Goal: Task Accomplishment & Management: Use online tool/utility

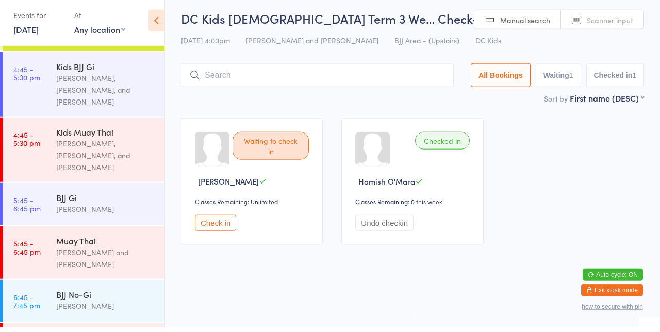
scroll to position [426, 0]
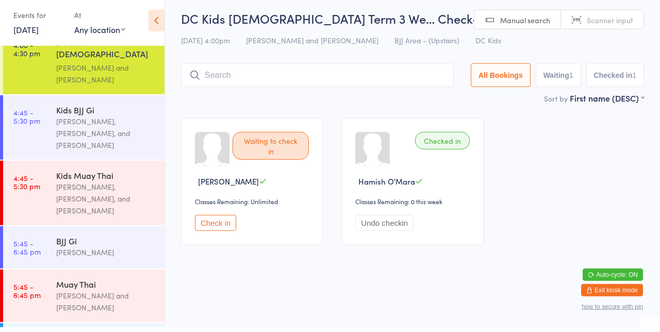
click at [110, 186] on div "[PERSON_NAME], [PERSON_NAME], and [PERSON_NAME]" at bounding box center [106, 204] width 100 height 36
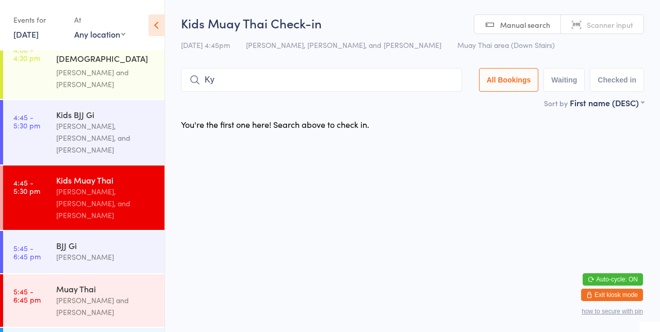
type input "Ky"
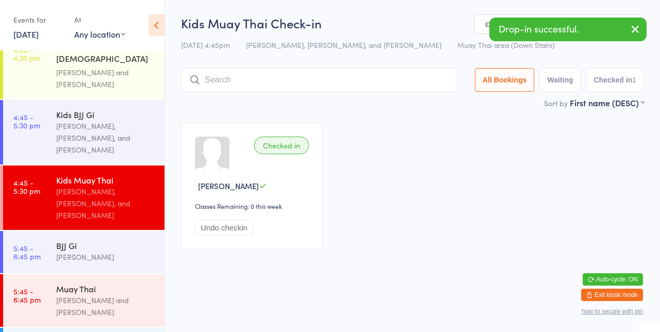
click at [521, 151] on div "Checked in [PERSON_NAME] Classes Remaining: 0 this week Undo checkin" at bounding box center [413, 185] width 482 height 145
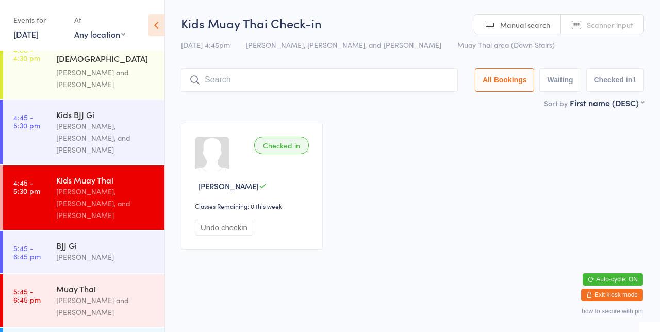
click at [292, 81] on input "search" at bounding box center [319, 80] width 277 height 24
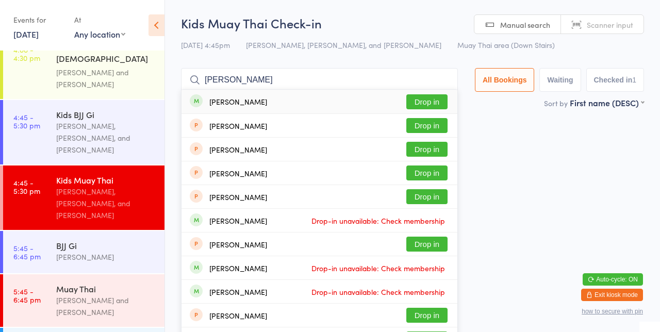
type input "[PERSON_NAME]"
click at [442, 106] on button "Drop in" at bounding box center [426, 101] width 41 height 15
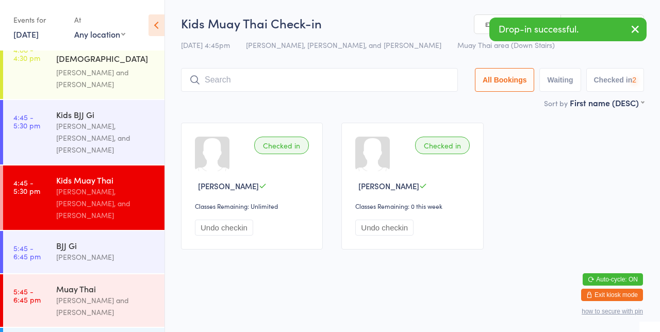
click at [586, 153] on div "Checked in [PERSON_NAME] Classes Remaining: Unlimited Undo checkin Checked in […" at bounding box center [413, 185] width 482 height 145
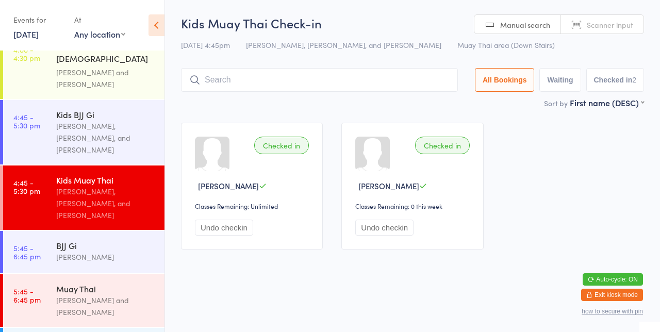
click at [418, 91] on input "search" at bounding box center [319, 80] width 277 height 24
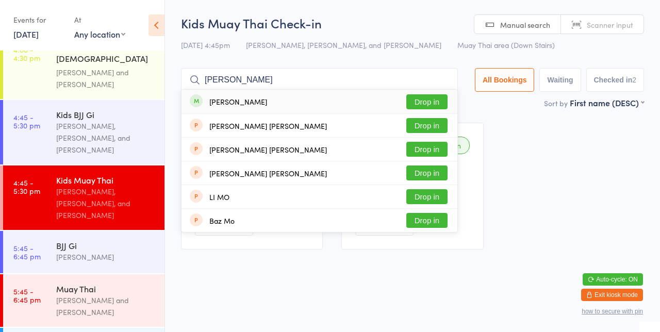
type input "[PERSON_NAME]"
click at [434, 104] on button "Drop in" at bounding box center [426, 101] width 41 height 15
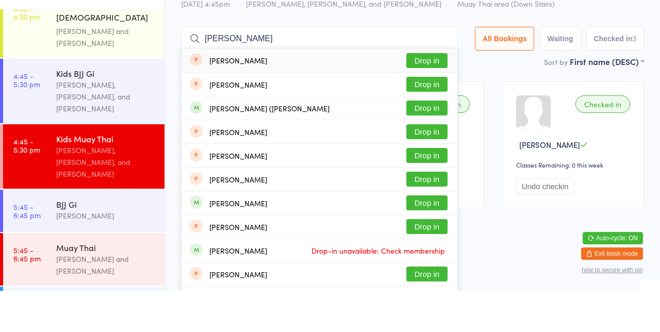
type input "[PERSON_NAME]"
click at [435, 152] on button "Drop in" at bounding box center [426, 149] width 41 height 15
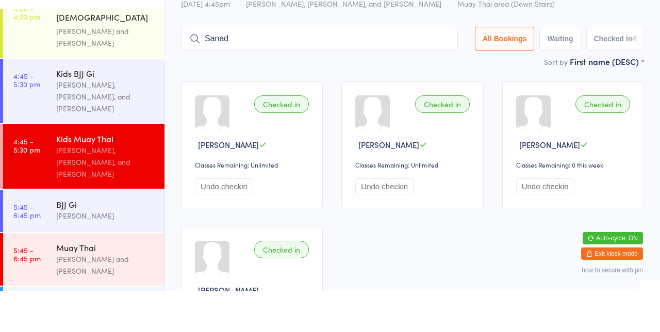
type input "Sanad"
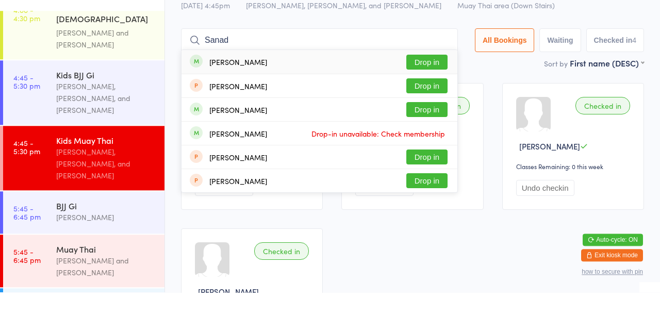
click at [449, 81] on input "Sanad" at bounding box center [319, 80] width 277 height 24
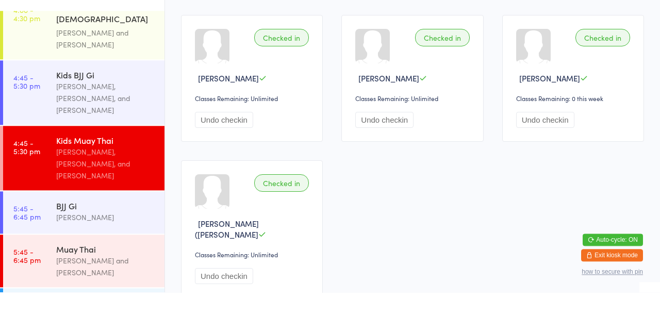
scroll to position [68, 0]
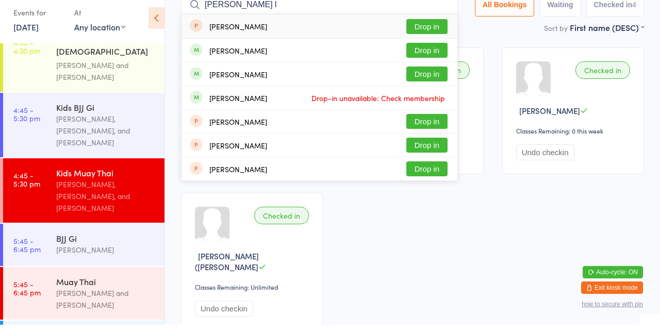
type input "[PERSON_NAME]"
click at [440, 36] on button "Drop in" at bounding box center [426, 33] width 41 height 15
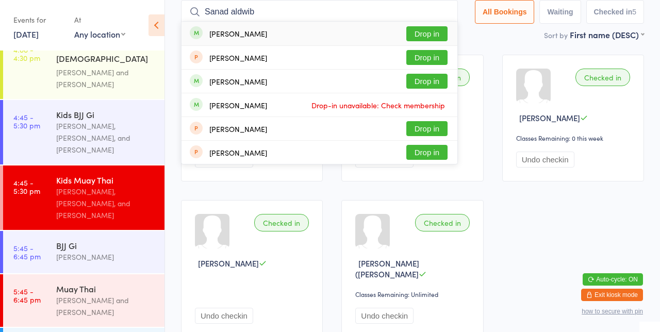
type input "Sanad aldwibi"
click at [448, 12] on input "Sanad aldwibi" at bounding box center [319, 12] width 277 height 24
type input "A"
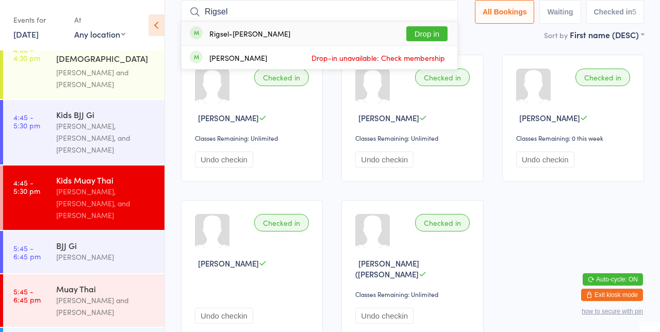
type input "Rigsel"
click at [433, 31] on button "Drop in" at bounding box center [426, 33] width 41 height 15
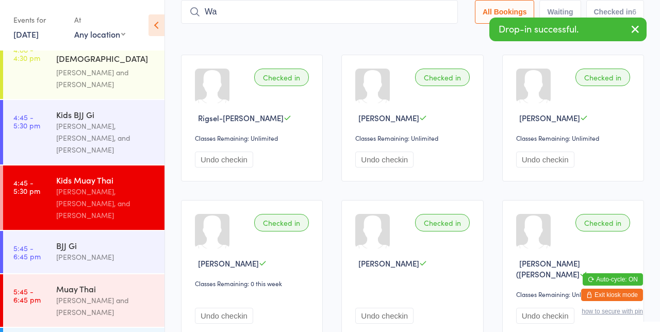
type input "W"
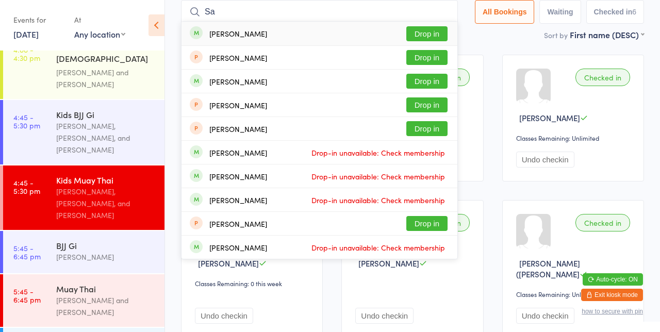
type input "S"
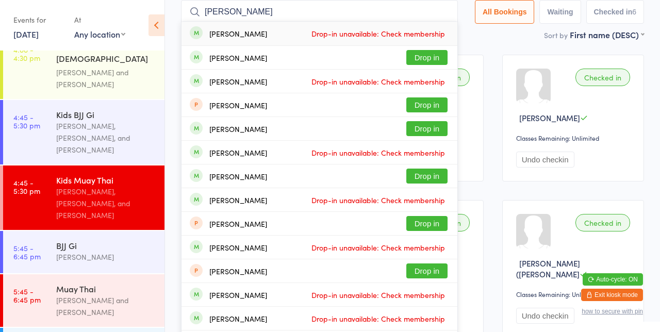
type input "[PERSON_NAME]"
click at [449, 189] on div "[PERSON_NAME] Drop-in unavailable: Check membership" at bounding box center [319, 199] width 276 height 23
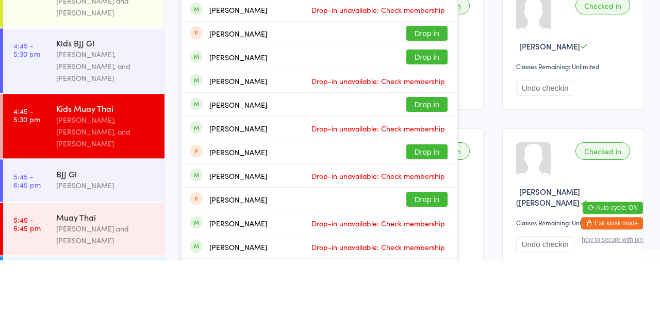
type input "[PERSON_NAME]"
click at [431, 178] on button "Drop in" at bounding box center [426, 176] width 41 height 15
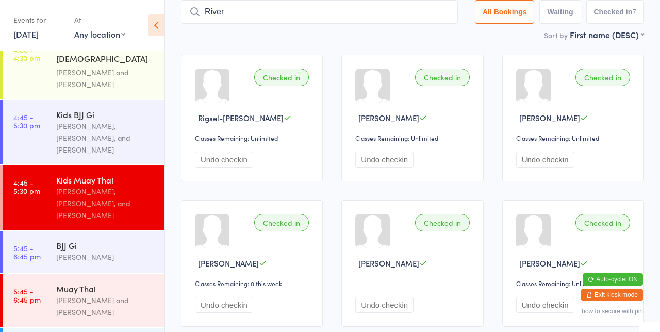
type input "River"
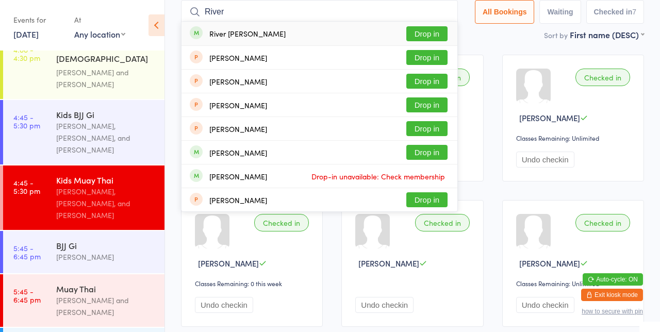
click at [436, 37] on button "Drop in" at bounding box center [426, 33] width 41 height 15
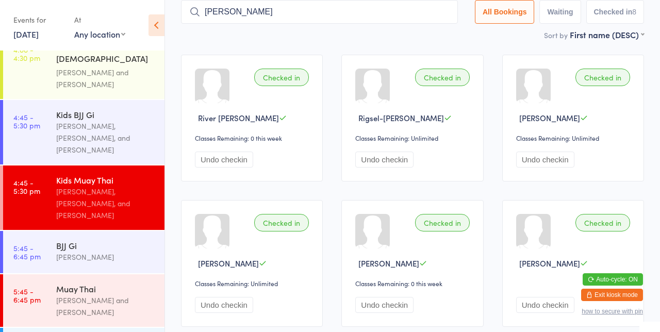
type input "[PERSON_NAME]"
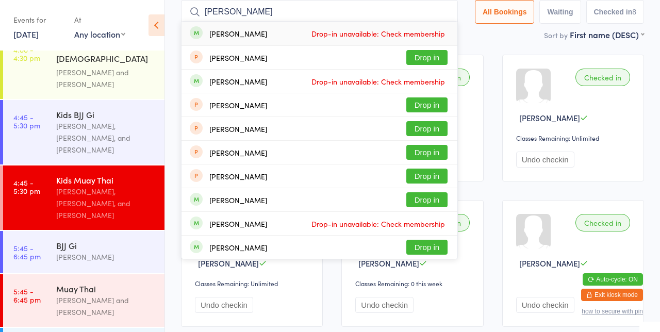
click at [450, 13] on input "[PERSON_NAME]" at bounding box center [319, 12] width 277 height 24
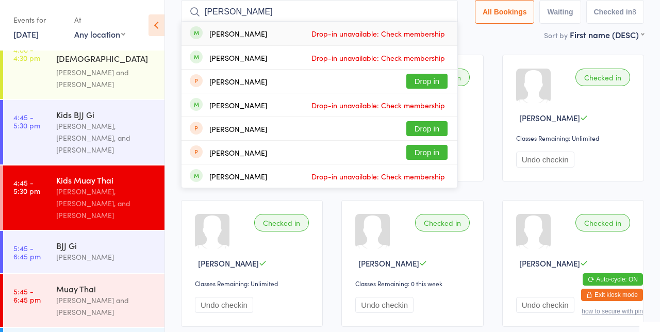
type input "[PERSON_NAME]"
type input "J"
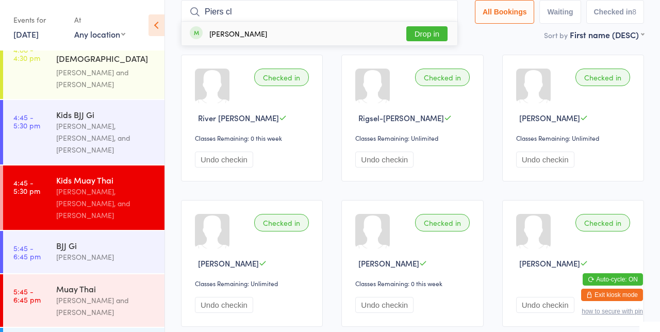
type input "Piers cl"
click at [434, 40] on button "Drop in" at bounding box center [426, 33] width 41 height 15
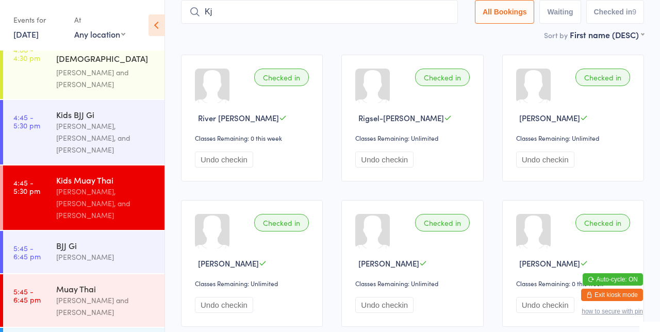
type input "K"
type input "H"
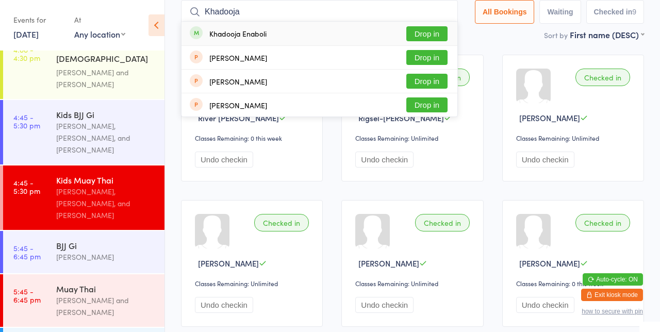
type input "Khadooja"
click at [439, 35] on button "Drop in" at bounding box center [426, 33] width 41 height 15
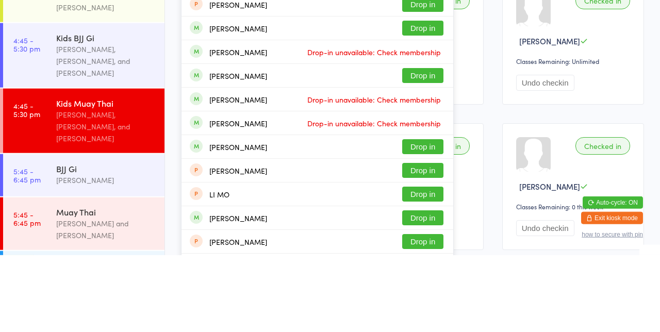
type input "[PERSON_NAME]"
click at [434, 226] on button "Drop in" at bounding box center [422, 223] width 41 height 15
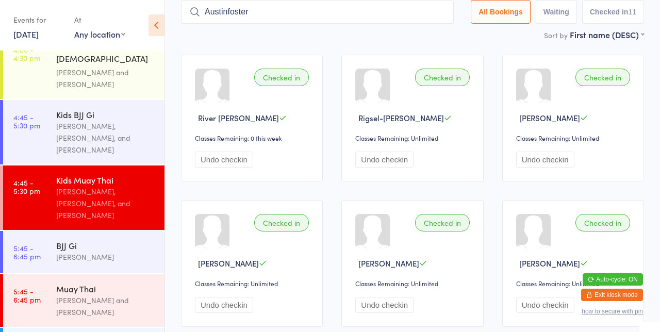
type input "Austinfoster"
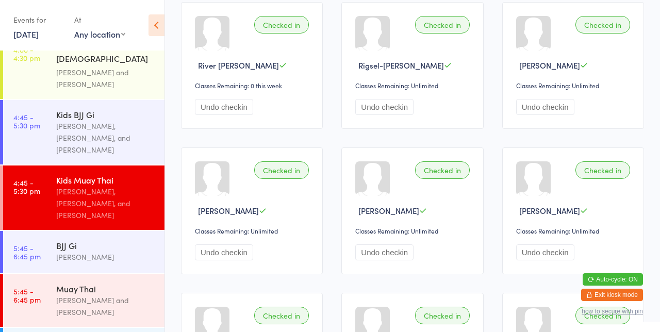
scroll to position [0, 0]
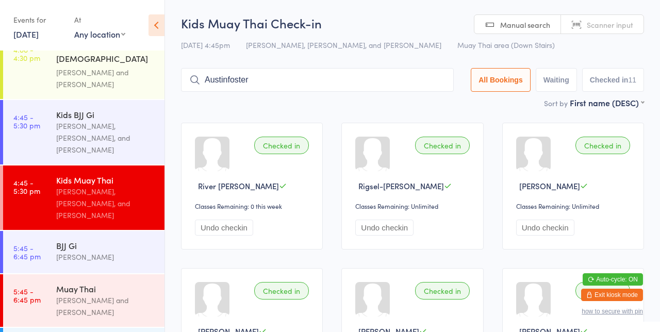
click at [56, 174] on div "Kids Muay Thai" at bounding box center [106, 179] width 100 height 11
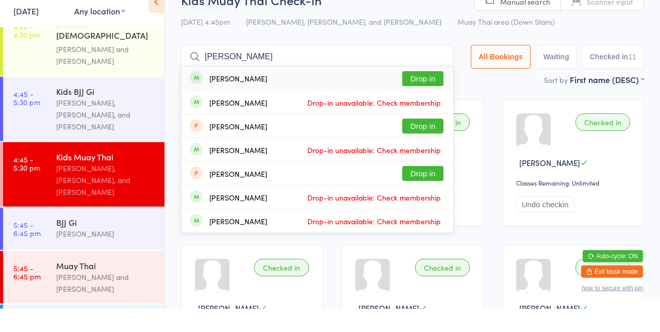
type input "[PERSON_NAME]"
click at [435, 104] on button "Drop in" at bounding box center [422, 101] width 41 height 15
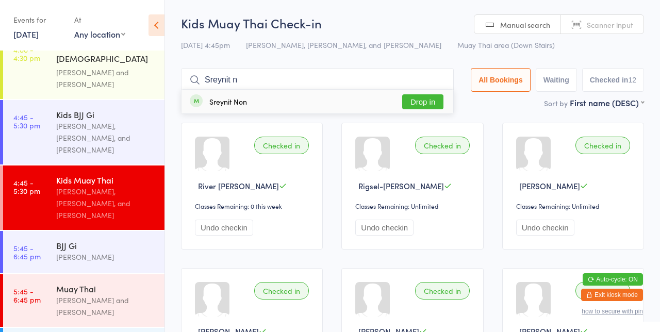
type input "Sreynit non"
click at [429, 104] on button "Drop in" at bounding box center [422, 101] width 41 height 15
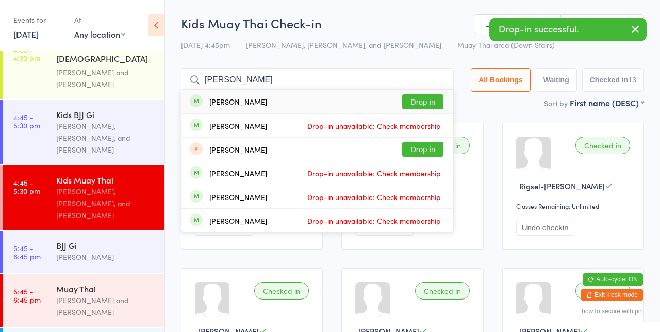
type input "[PERSON_NAME]"
click at [429, 106] on button "Drop in" at bounding box center [422, 101] width 41 height 15
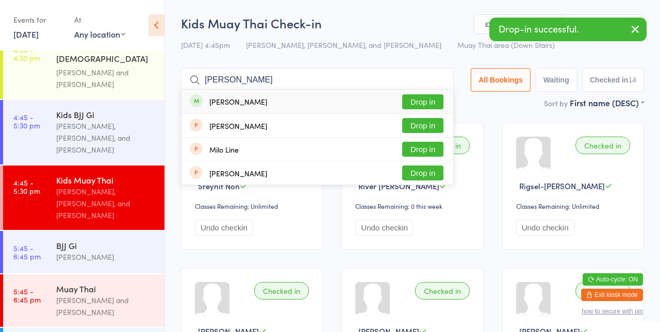
type input "[PERSON_NAME]"
click at [432, 101] on button "Drop in" at bounding box center [422, 101] width 41 height 15
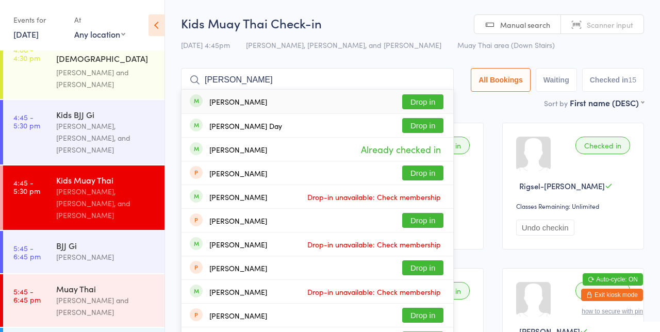
type input "[PERSON_NAME]"
click at [432, 102] on button "Drop in" at bounding box center [422, 101] width 41 height 15
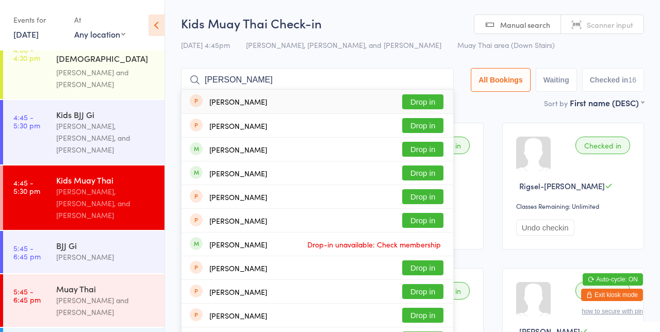
type input "[PERSON_NAME]"
click at [432, 153] on button "Drop in" at bounding box center [422, 149] width 41 height 15
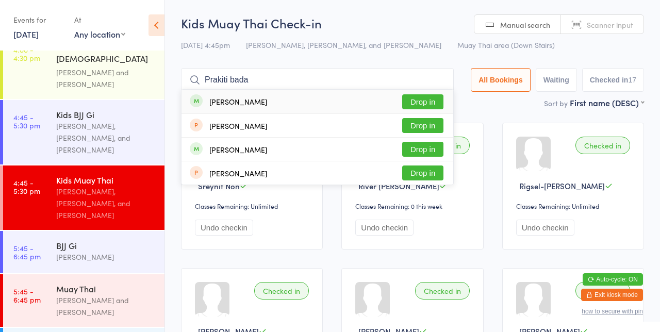
type input "Prakiti bada"
click at [430, 105] on button "Drop in" at bounding box center [422, 101] width 41 height 15
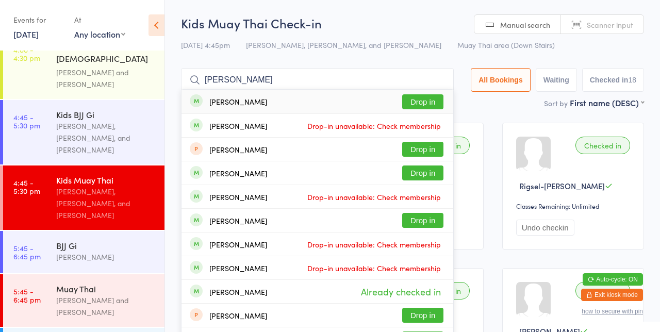
type input "[PERSON_NAME]"
click at [431, 106] on button "Drop in" at bounding box center [422, 101] width 41 height 15
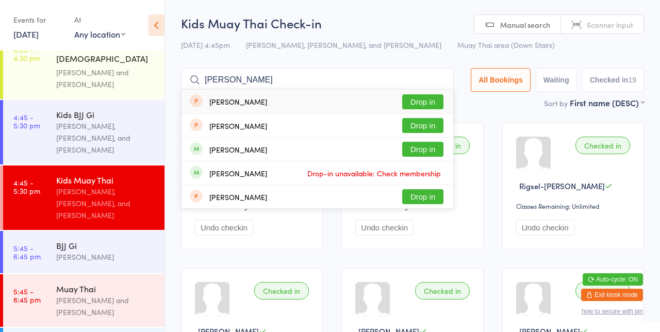
type input "[PERSON_NAME]"
click at [437, 147] on button "Drop in" at bounding box center [422, 149] width 41 height 15
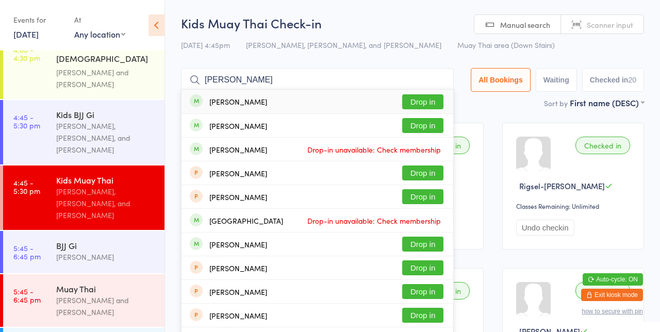
type input "[PERSON_NAME]"
click at [432, 104] on button "Drop in" at bounding box center [422, 101] width 41 height 15
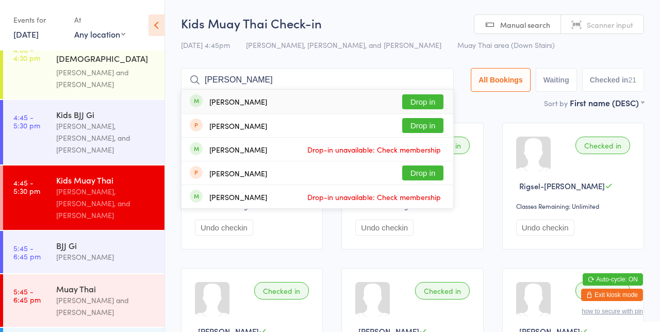
type input "[PERSON_NAME]"
click at [428, 105] on button "Drop in" at bounding box center [422, 101] width 41 height 15
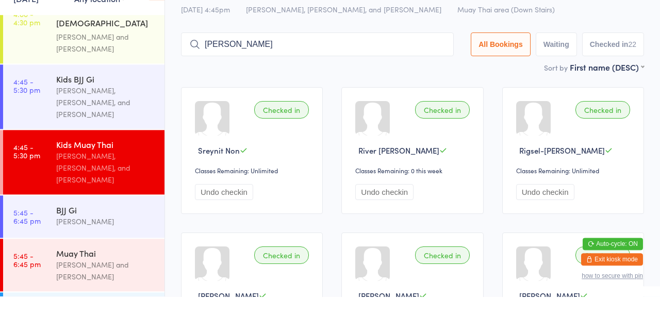
click at [417, 84] on input "[PERSON_NAME]" at bounding box center [317, 80] width 273 height 24
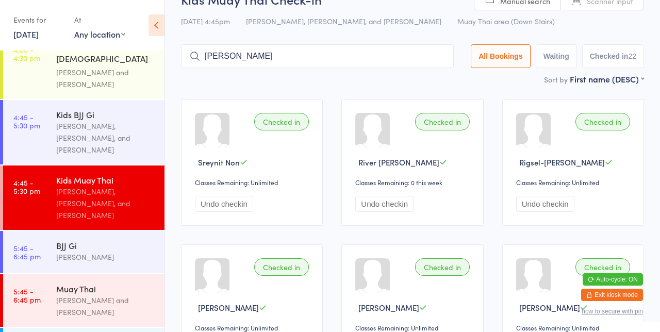
scroll to position [7, 0]
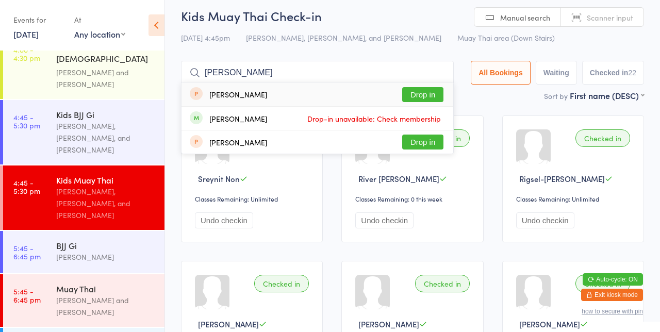
type input "[PERSON_NAME]"
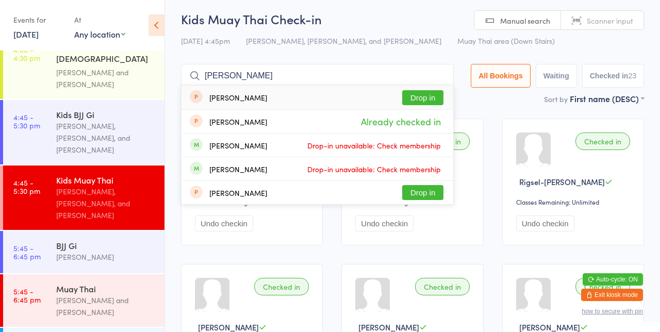
scroll to position [0, 0]
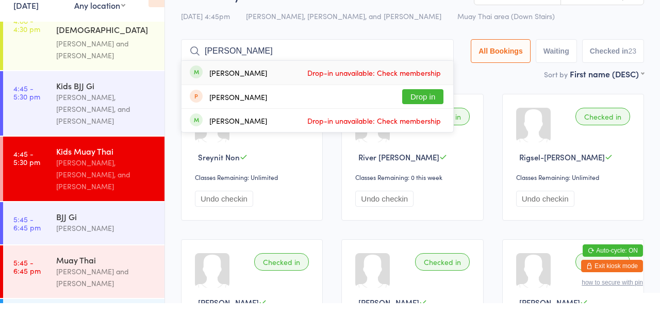
type input "[PERSON_NAME] ca"
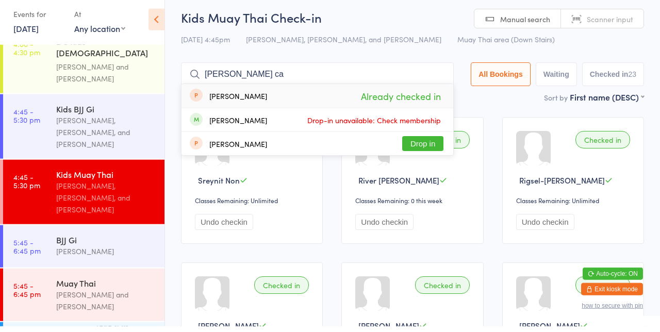
click at [444, 82] on input "[PERSON_NAME] ca" at bounding box center [317, 80] width 273 height 24
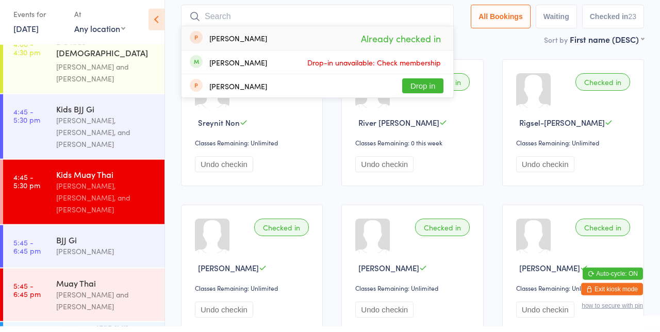
scroll to position [68, 0]
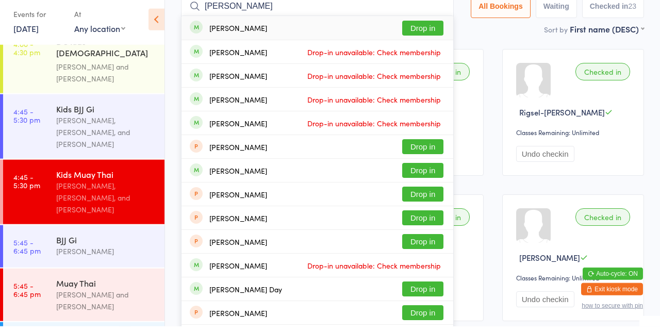
type input "[PERSON_NAME]"
click at [436, 177] on button "Drop in" at bounding box center [422, 176] width 41 height 15
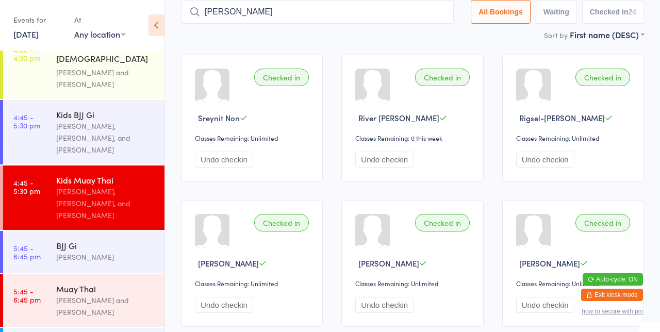
type input "[PERSON_NAME]"
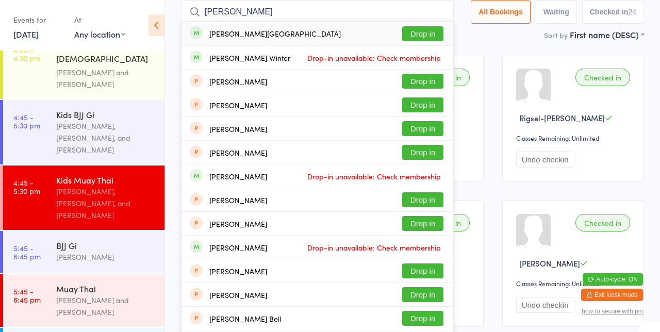
click at [441, 36] on button "Drop in" at bounding box center [422, 33] width 41 height 15
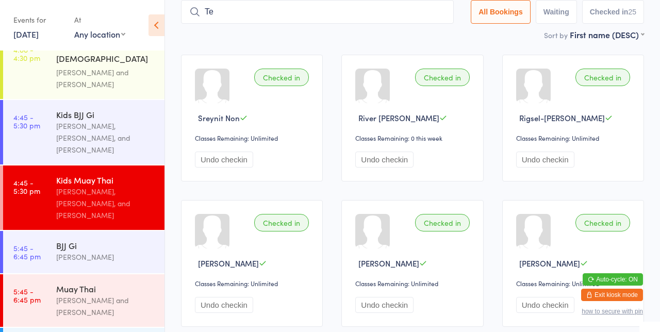
type input "[PERSON_NAME]"
click at [370, 15] on input "[PERSON_NAME]" at bounding box center [317, 12] width 273 height 24
click at [329, 22] on input "[PERSON_NAME]" at bounding box center [317, 12] width 273 height 24
click at [445, 14] on input "[PERSON_NAME]" at bounding box center [317, 12] width 273 height 24
type input "[PERSON_NAME]"
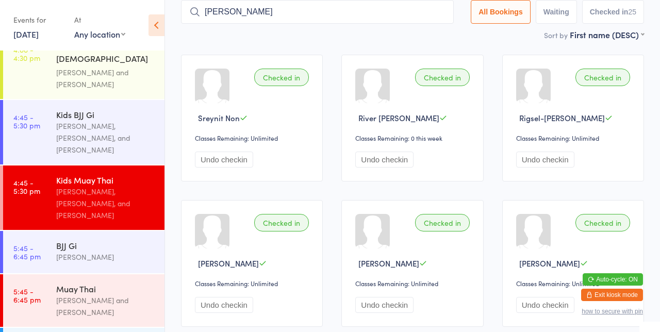
click at [325, 16] on input "[PERSON_NAME]" at bounding box center [317, 12] width 273 height 24
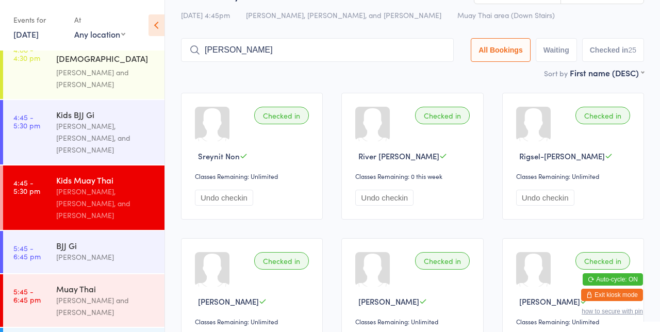
scroll to position [0, 0]
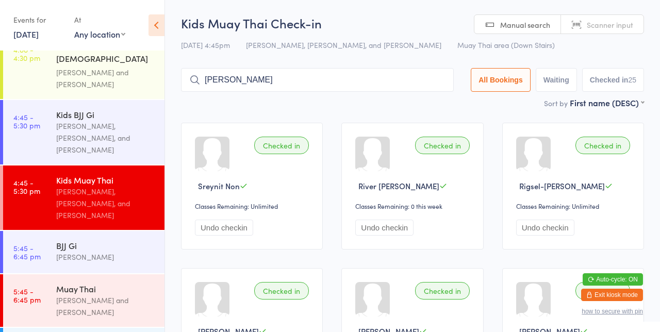
click at [444, 82] on input "[PERSON_NAME]" at bounding box center [317, 80] width 273 height 24
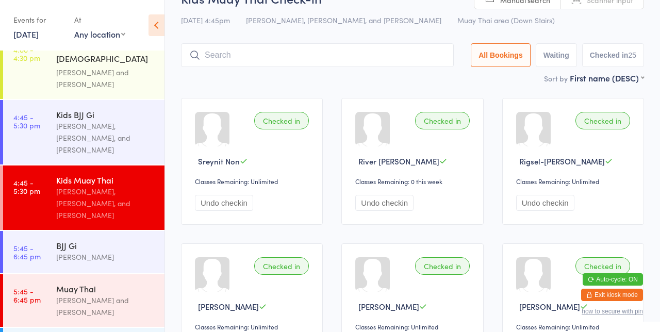
scroll to position [68, 0]
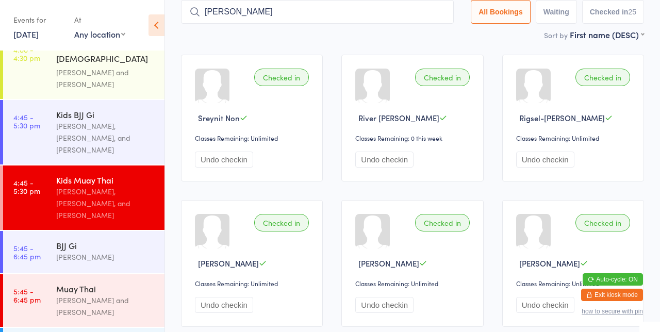
click at [316, 15] on input "[PERSON_NAME]" at bounding box center [317, 12] width 273 height 24
click at [209, 10] on input "Tstefa" at bounding box center [317, 12] width 273 height 24
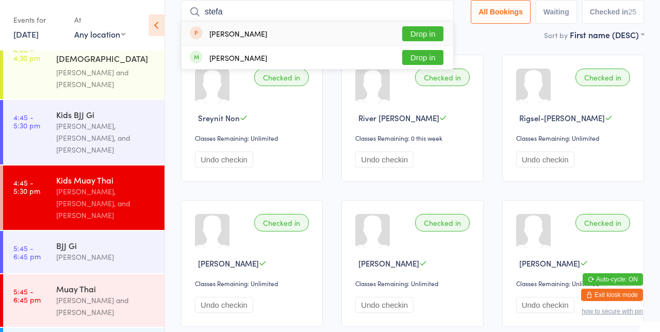
type input "stefa"
click at [285, 22] on div "[PERSON_NAME] Drop in" at bounding box center [317, 34] width 272 height 24
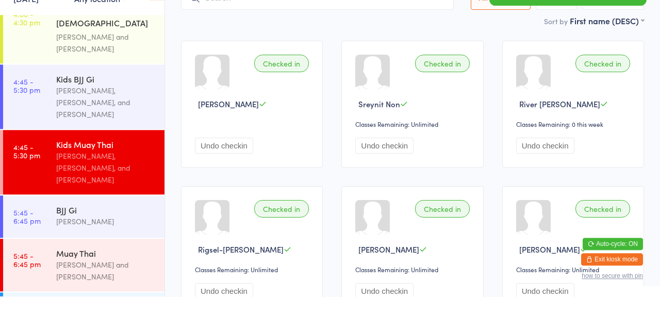
click at [225, 188] on button "Undo checkin" at bounding box center [224, 181] width 58 height 16
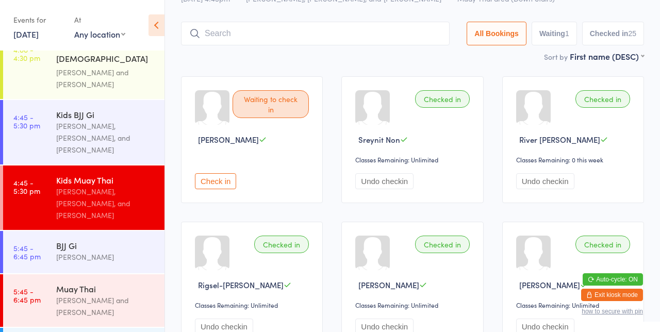
click at [292, 30] on input "search" at bounding box center [315, 34] width 269 height 24
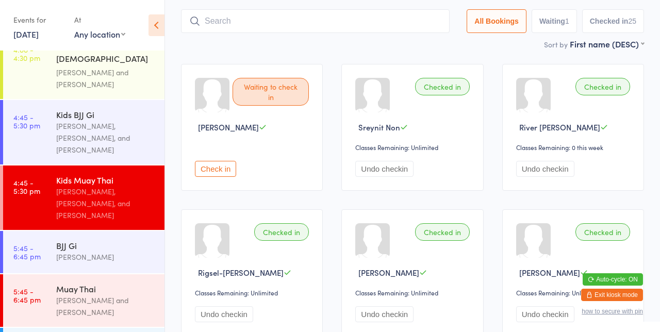
scroll to position [68, 0]
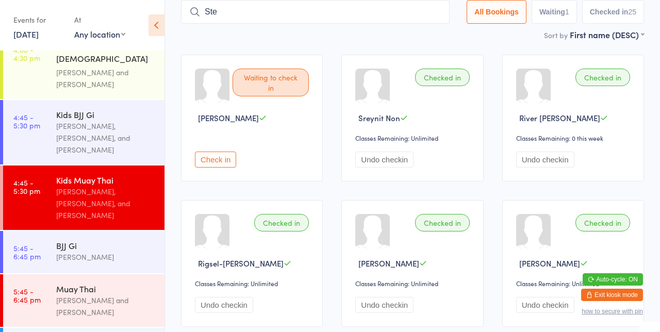
type input "[PERSON_NAME]"
click at [440, 12] on input "[PERSON_NAME]" at bounding box center [315, 12] width 269 height 24
type input "A"
type input "Bell"
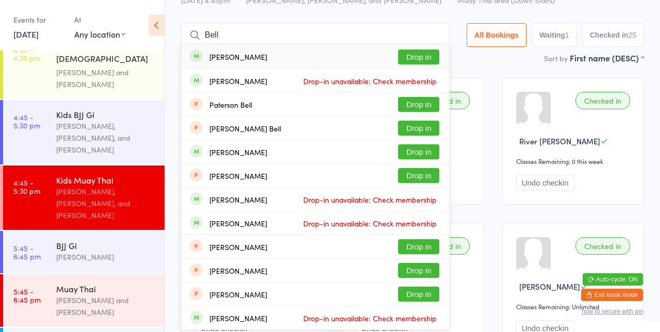
scroll to position [40, 0]
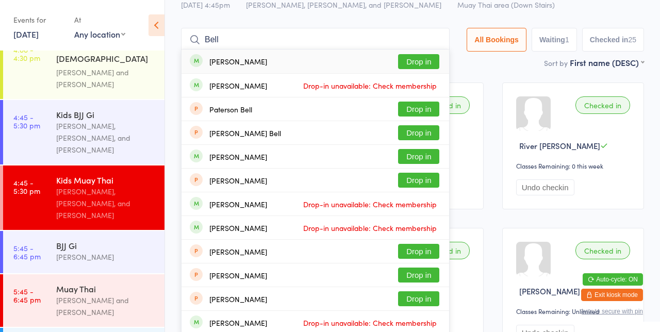
click at [426, 64] on button "Drop in" at bounding box center [418, 61] width 41 height 15
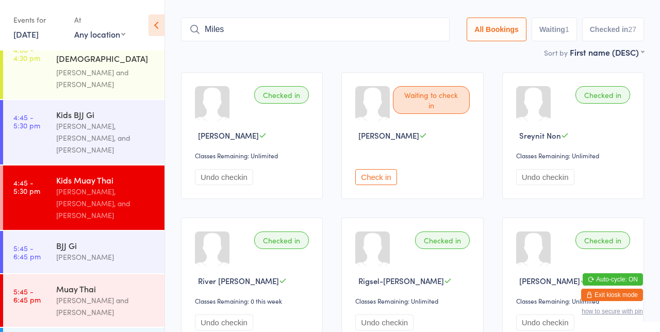
scroll to position [0, 0]
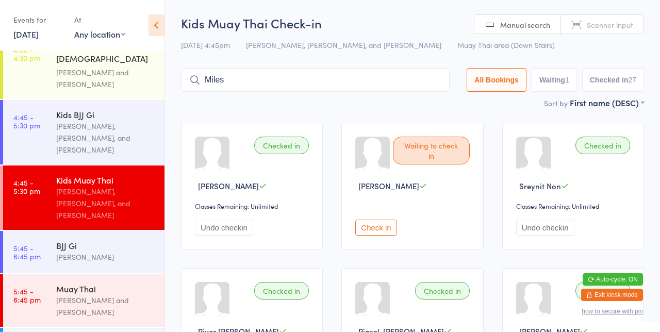
type input "Miles"
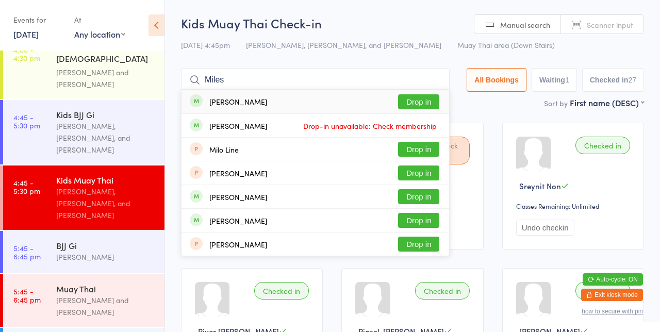
click at [429, 105] on button "Drop in" at bounding box center [418, 101] width 41 height 15
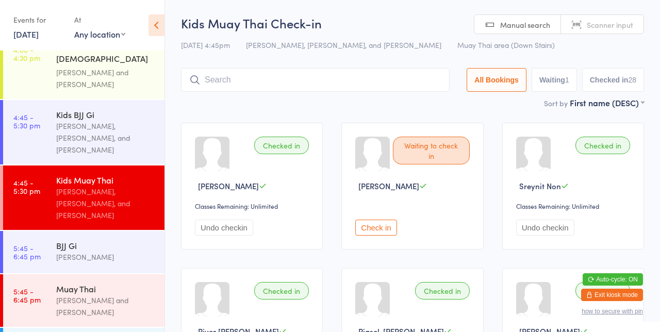
type input "G"
type input "A"
type input "Agastya"
click at [426, 104] on button "Drop in" at bounding box center [418, 101] width 41 height 15
type input "Miles"
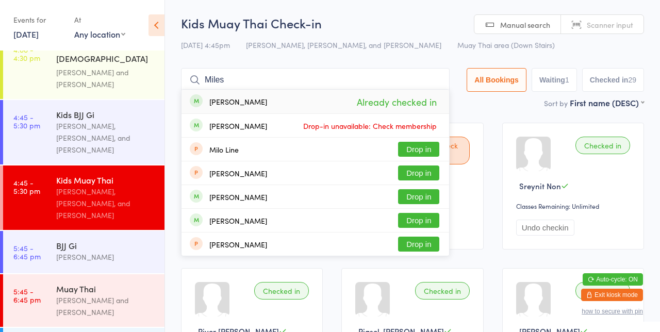
click at [347, 129] on span "Drop-in unavailable: Check membership" at bounding box center [370, 125] width 139 height 15
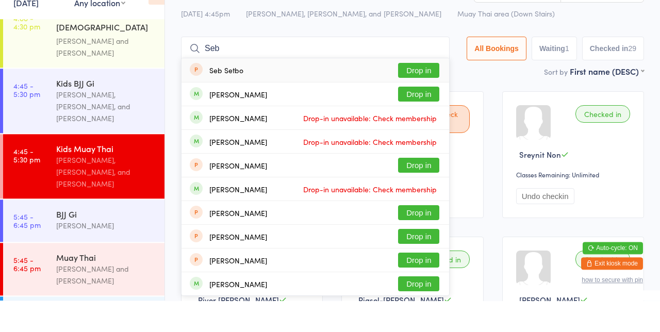
type input "[PERSON_NAME]"
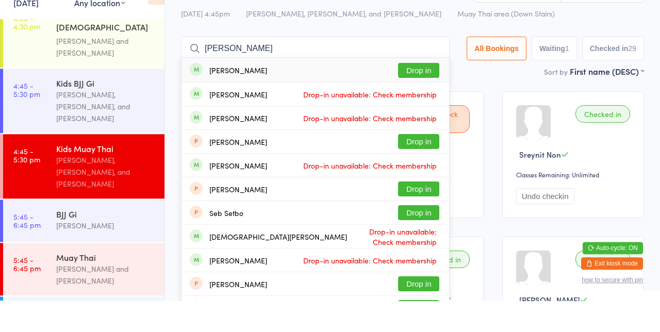
click at [421, 124] on span "Drop-in unavailable: Check membership" at bounding box center [370, 125] width 139 height 15
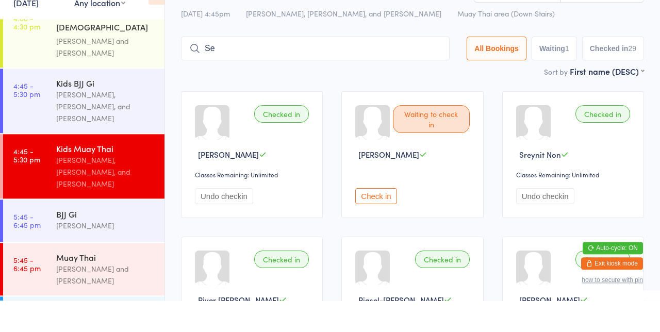
type input "S"
type input "Seb"
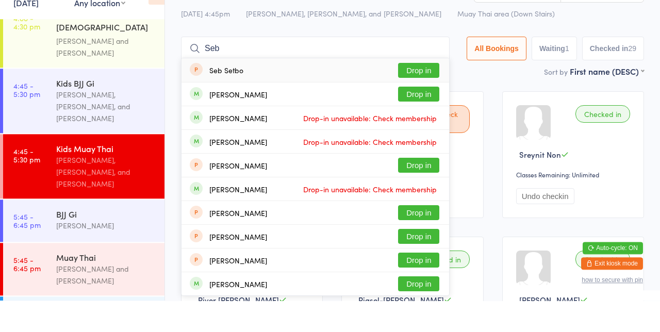
click at [423, 125] on button "Drop in" at bounding box center [418, 125] width 41 height 15
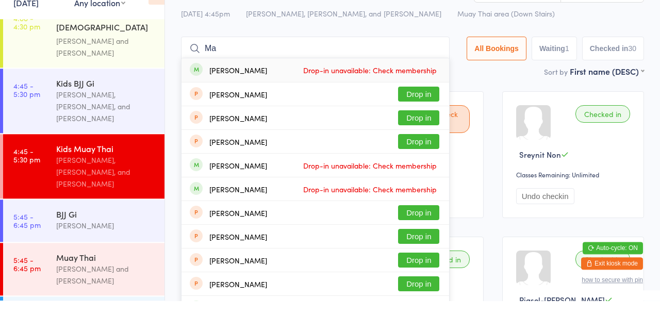
type input "M"
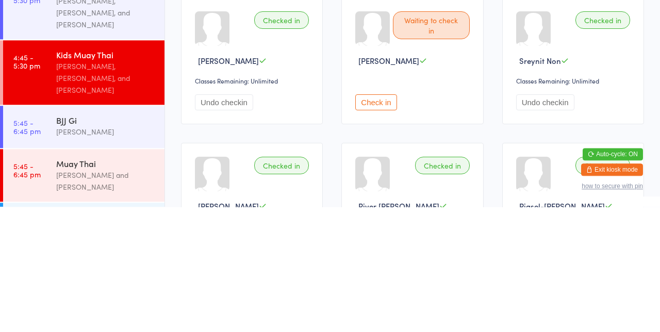
click at [93, 294] on div "[PERSON_NAME] and [PERSON_NAME]" at bounding box center [106, 306] width 100 height 24
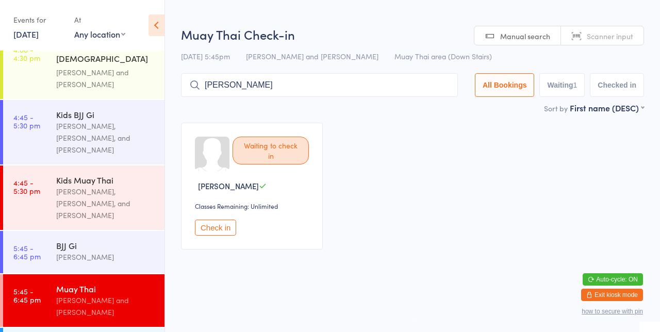
type input "[PERSON_NAME]"
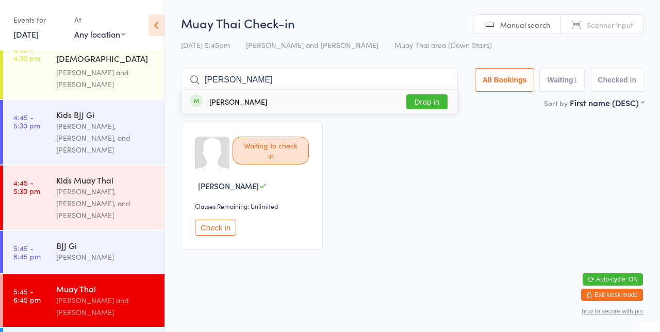
click at [433, 105] on button "Drop in" at bounding box center [426, 101] width 41 height 15
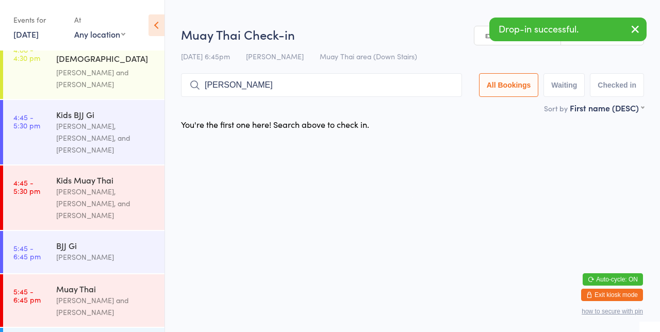
type input "[PERSON_NAME]"
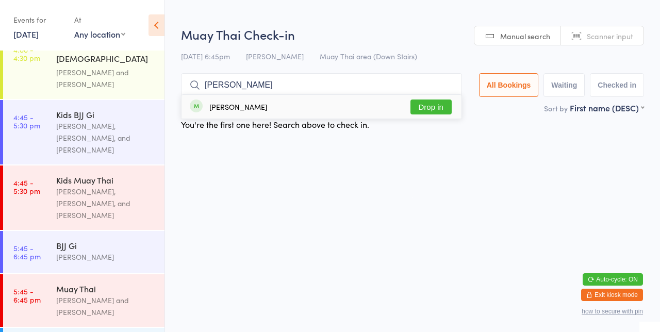
click at [442, 109] on button "Drop in" at bounding box center [430, 107] width 41 height 15
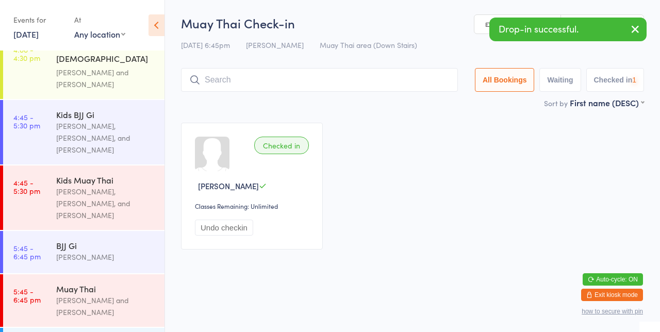
click at [511, 132] on div "Checked in [PERSON_NAME] Classes Remaining: Unlimited Undo checkin" at bounding box center [413, 185] width 482 height 145
click at [99, 294] on div "[PERSON_NAME] and [PERSON_NAME]" at bounding box center [106, 306] width 100 height 24
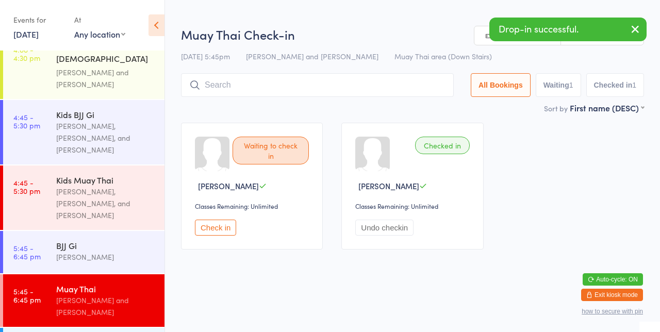
click at [544, 153] on div "Waiting to check in [PERSON_NAME] Classes Remaining: Unlimited Check in Checked…" at bounding box center [413, 185] width 482 height 145
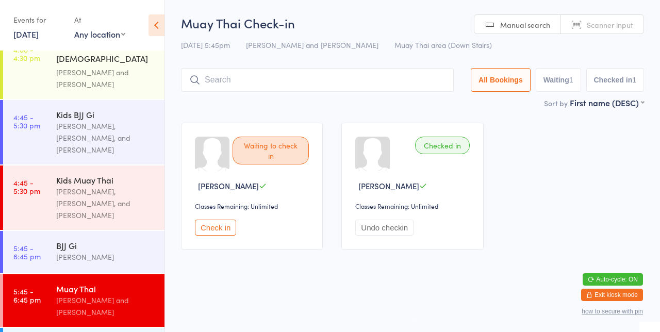
click at [401, 92] on input "search" at bounding box center [317, 80] width 273 height 24
type input "[PERSON_NAME]"
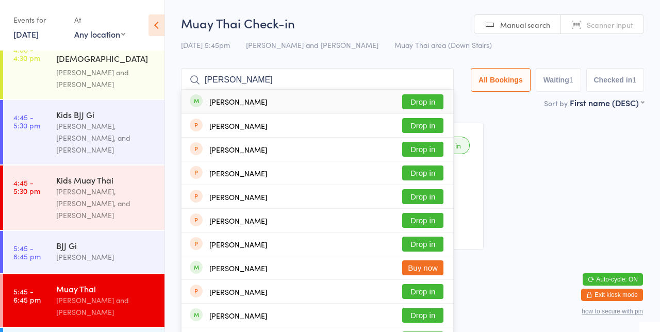
click at [420, 106] on button "Drop in" at bounding box center [422, 101] width 41 height 15
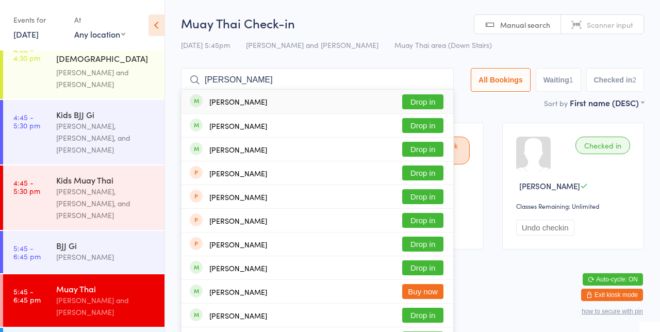
type input "[PERSON_NAME]"
click at [420, 100] on button "Drop in" at bounding box center [422, 101] width 41 height 15
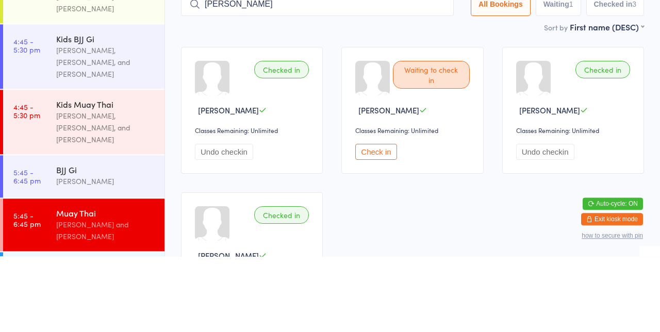
click at [326, 85] on input "[PERSON_NAME]" at bounding box center [317, 80] width 273 height 24
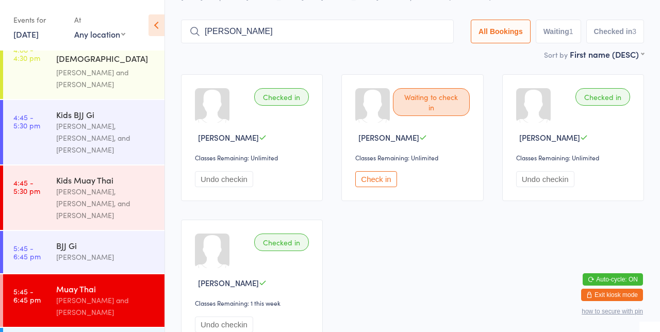
scroll to position [68, 0]
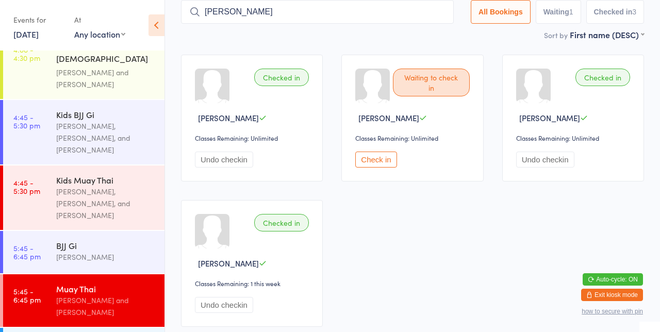
type input "[PERSON_NAME]"
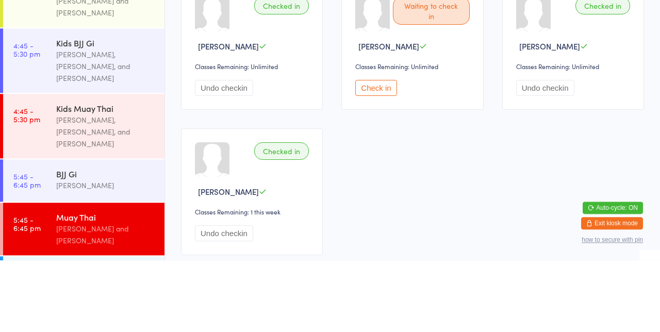
click at [118, 283] on div "Muay Thai" at bounding box center [106, 288] width 100 height 11
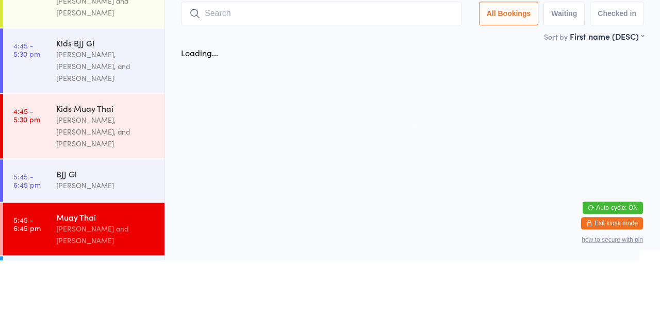
scroll to position [0, 0]
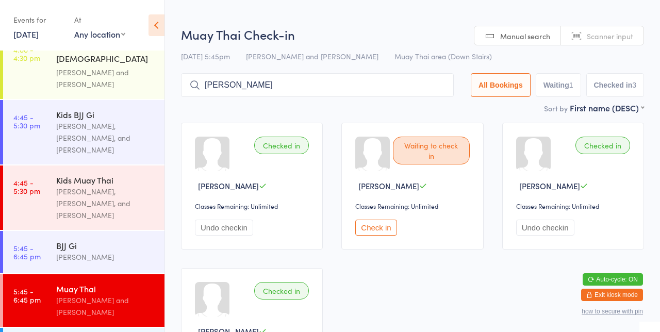
type input "[PERSON_NAME]"
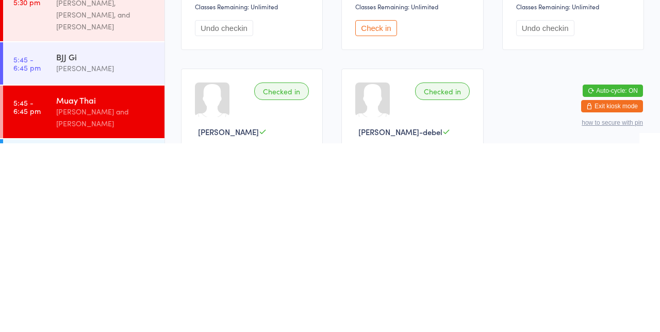
scroll to position [14, 0]
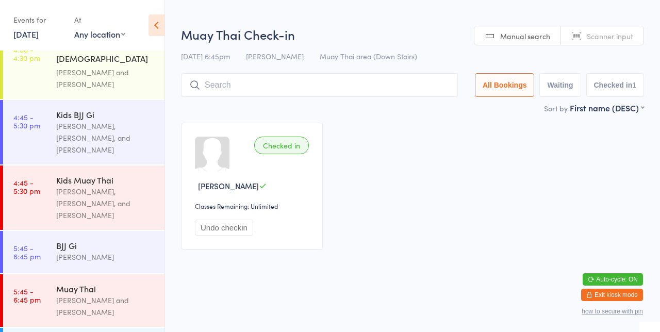
click at [233, 89] on input "search" at bounding box center [319, 85] width 277 height 24
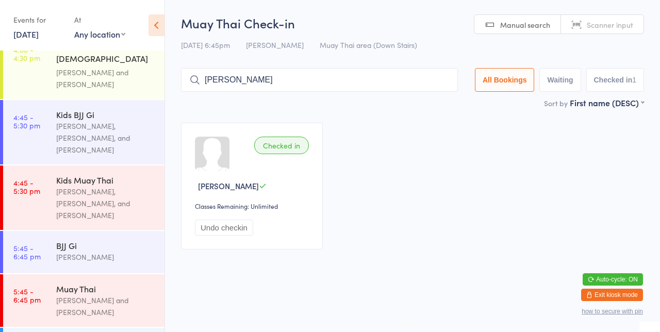
click at [265, 76] on input "[PERSON_NAME]" at bounding box center [319, 80] width 277 height 24
type input "[PERSON_NAME]"
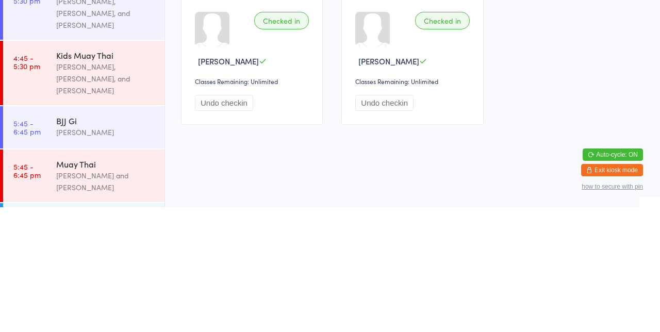
click at [115, 294] on div "[PERSON_NAME] and [PERSON_NAME]" at bounding box center [106, 306] width 100 height 24
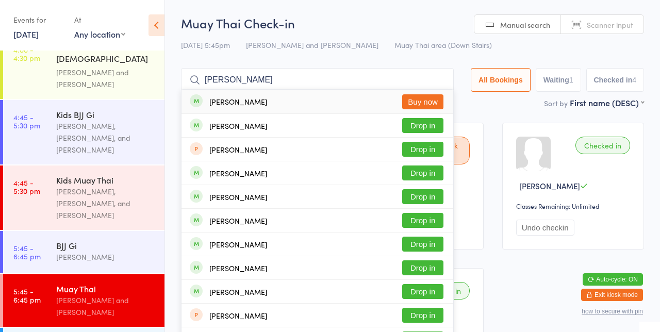
type input "[PERSON_NAME]"
click at [427, 128] on button "Drop in" at bounding box center [422, 125] width 41 height 15
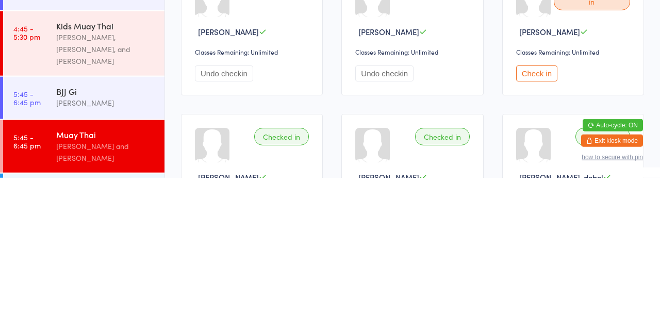
scroll to position [91, 0]
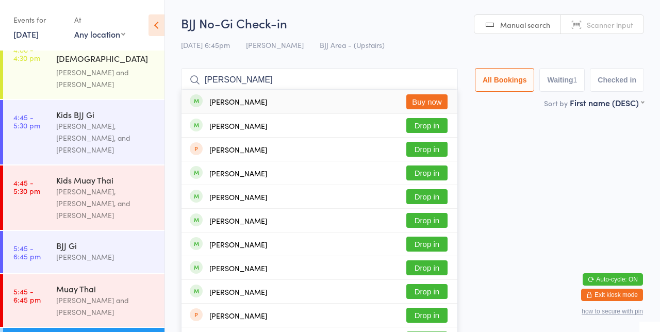
type input "[PERSON_NAME]"
click at [440, 126] on button "Drop in" at bounding box center [426, 125] width 41 height 15
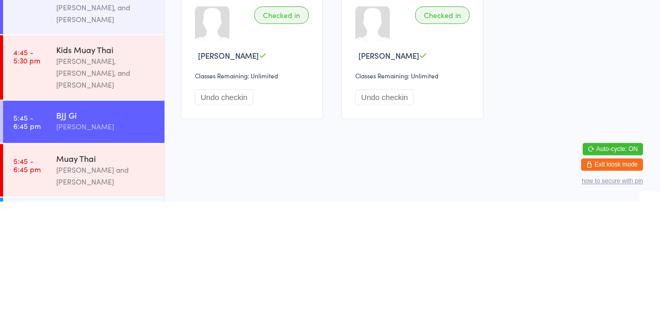
click at [118, 294] on div "[PERSON_NAME] and [PERSON_NAME]" at bounding box center [106, 306] width 100 height 24
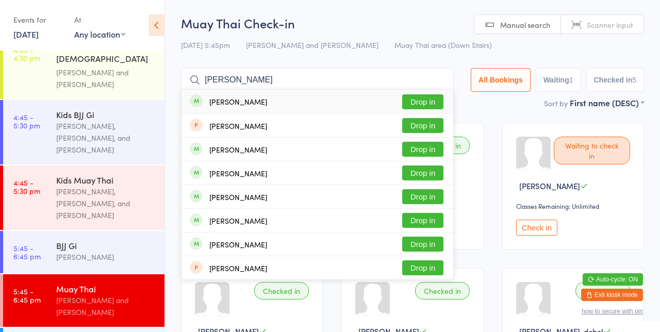
type input "[PERSON_NAME]"
click at [439, 103] on button "Drop in" at bounding box center [422, 101] width 41 height 15
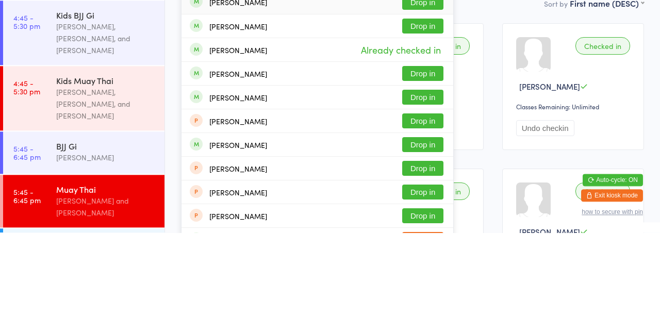
type input "[PERSON_NAME]"
click at [428, 247] on button "Drop in" at bounding box center [422, 244] width 41 height 15
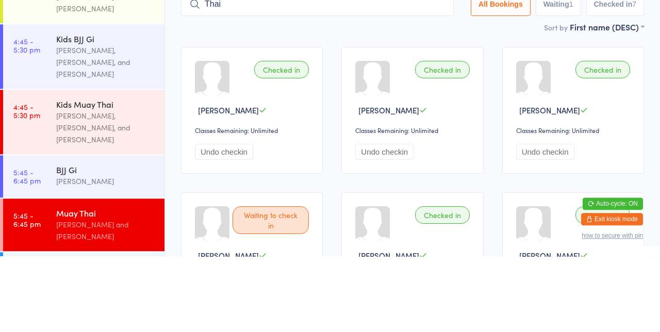
type input "Thai"
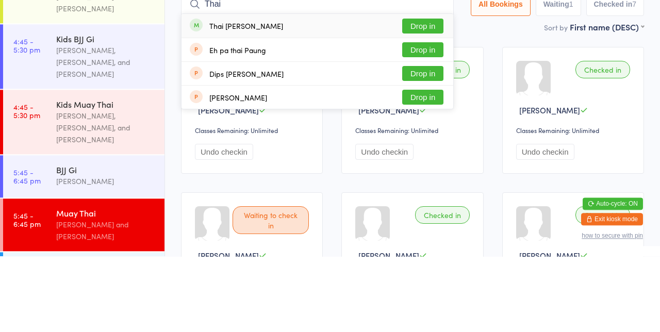
click at [433, 102] on button "Drop in" at bounding box center [422, 101] width 41 height 15
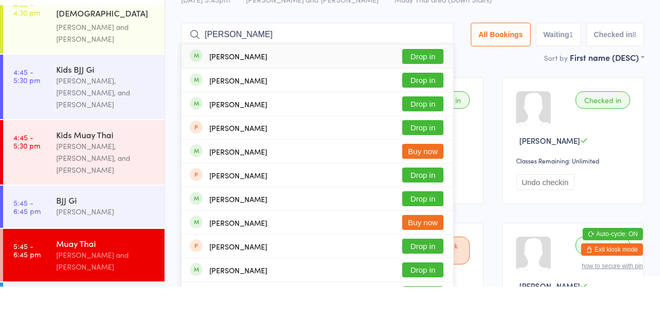
type input "[PERSON_NAME]"
click at [435, 127] on button "Drop in" at bounding box center [422, 125] width 41 height 15
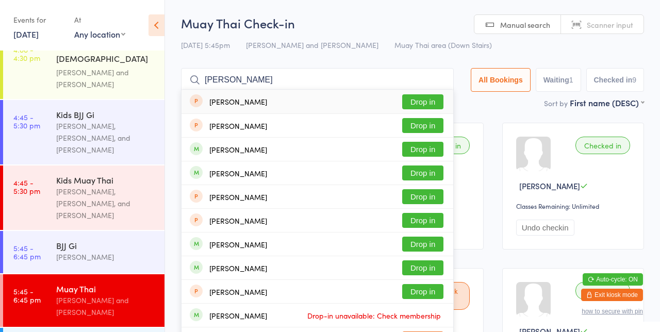
type input "[PERSON_NAME]"
click at [434, 174] on button "Drop in" at bounding box center [422, 172] width 41 height 15
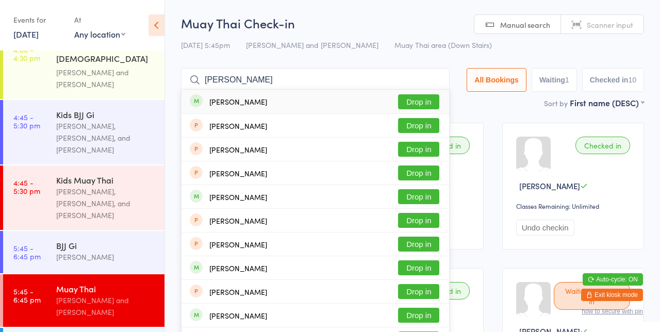
type input "[PERSON_NAME]"
click at [423, 105] on button "Drop in" at bounding box center [418, 101] width 41 height 15
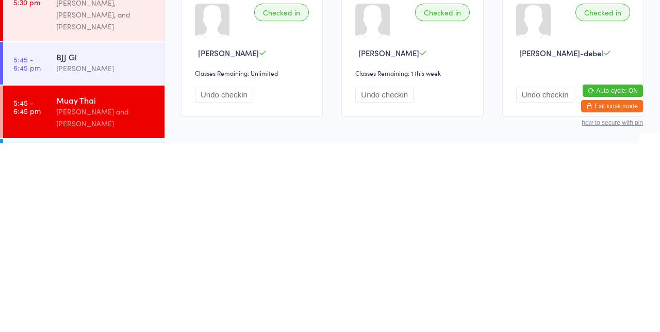
scroll to position [75, 0]
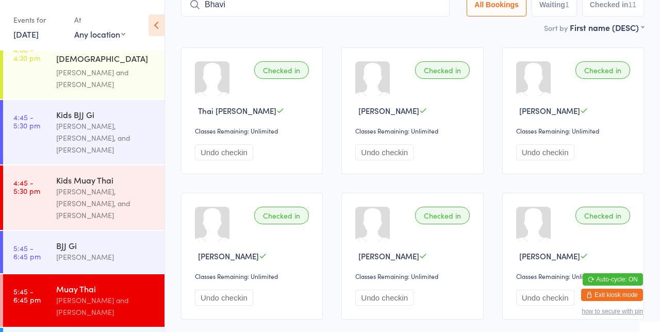
type input "Bhavi"
click at [429, 30] on button "Drop in" at bounding box center [418, 26] width 41 height 15
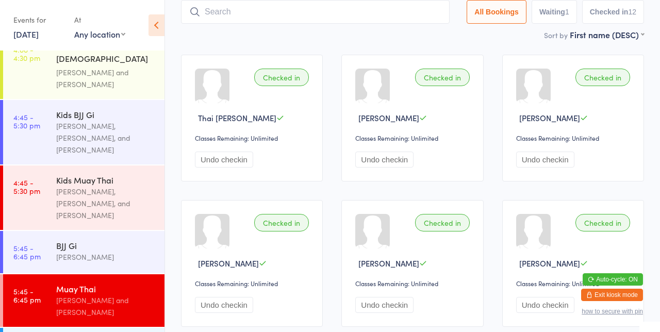
click at [249, 14] on input "search" at bounding box center [315, 12] width 269 height 24
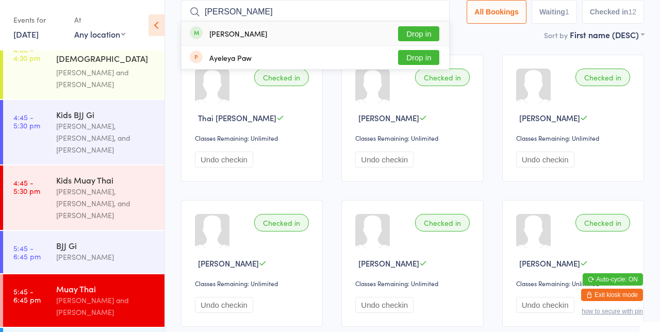
type input "[PERSON_NAME]"
click at [271, 25] on div "[PERSON_NAME] Drop in" at bounding box center [315, 34] width 268 height 24
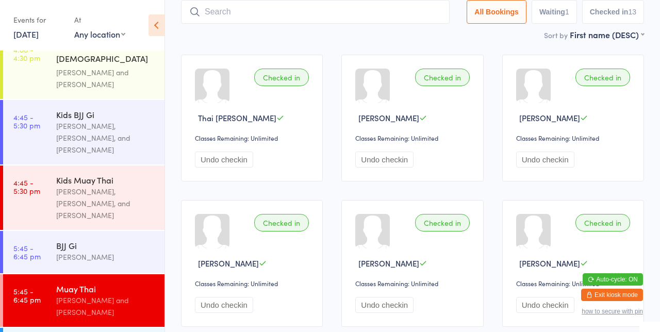
click at [264, 15] on input "search" at bounding box center [315, 12] width 269 height 24
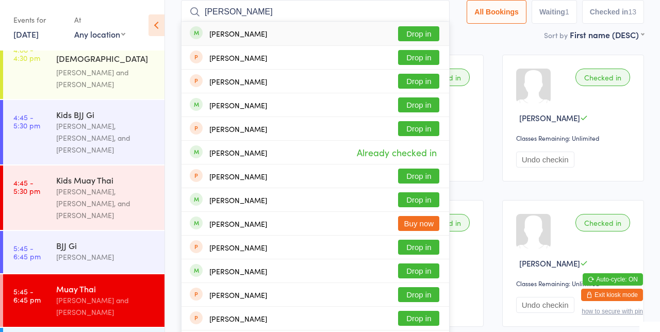
type input "[PERSON_NAME]"
click at [426, 38] on button "Drop in" at bounding box center [418, 33] width 41 height 15
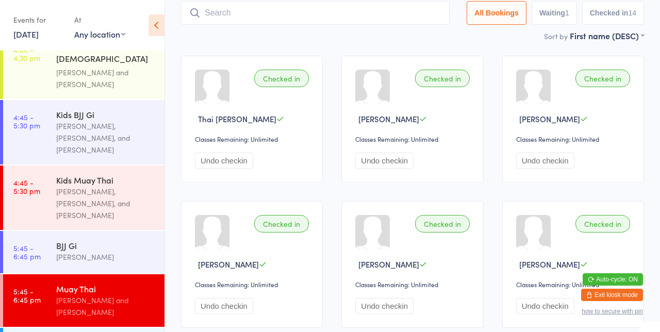
scroll to position [0, 0]
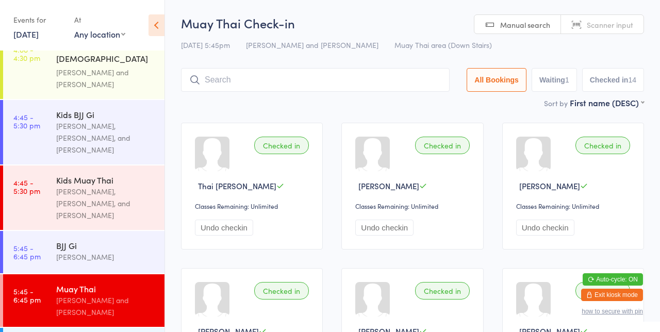
click at [295, 84] on input "search" at bounding box center [315, 80] width 269 height 24
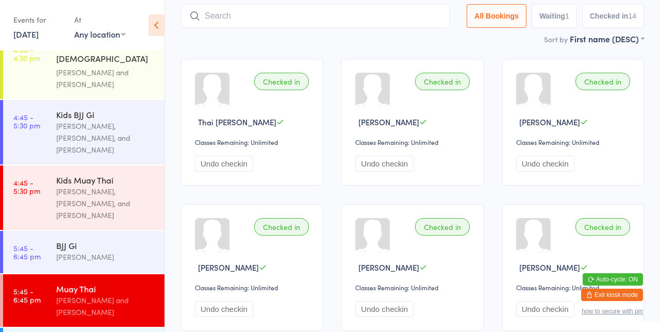
scroll to position [68, 0]
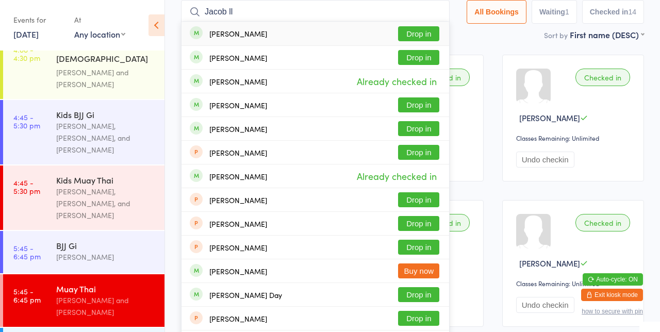
type input "Jacob ll"
click at [434, 131] on button "Drop in" at bounding box center [418, 128] width 41 height 15
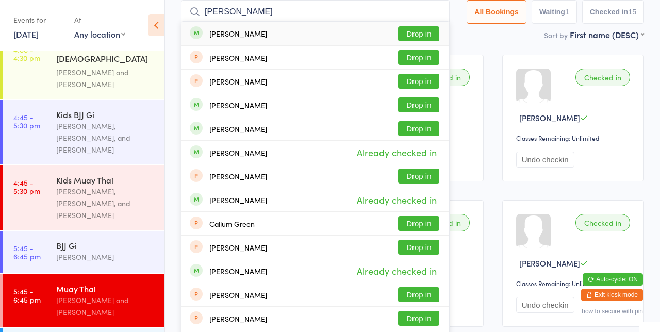
type input "[PERSON_NAME]"
click at [426, 30] on button "Drop in" at bounding box center [418, 33] width 41 height 15
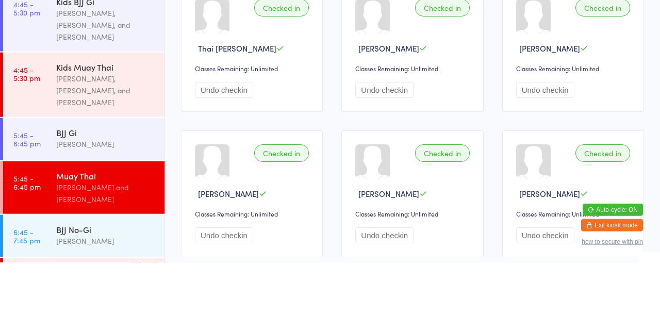
scroll to position [426, 0]
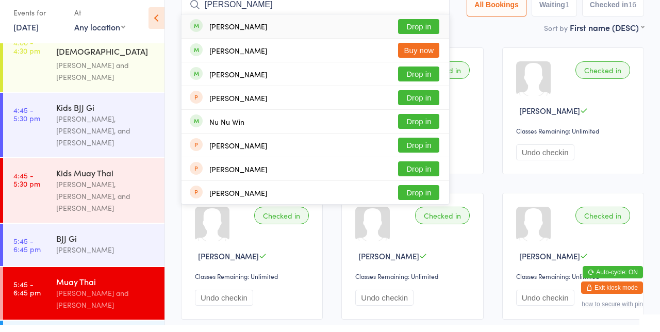
type input "[PERSON_NAME]"
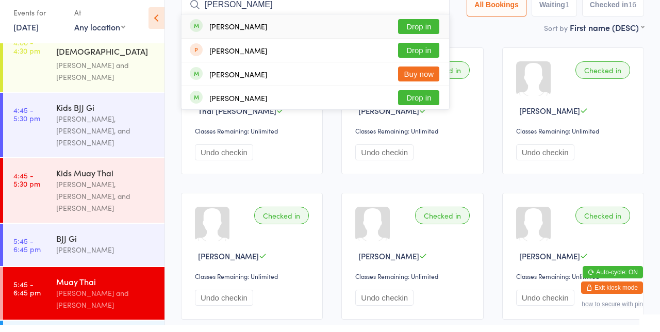
click at [428, 36] on button "Drop in" at bounding box center [418, 33] width 41 height 15
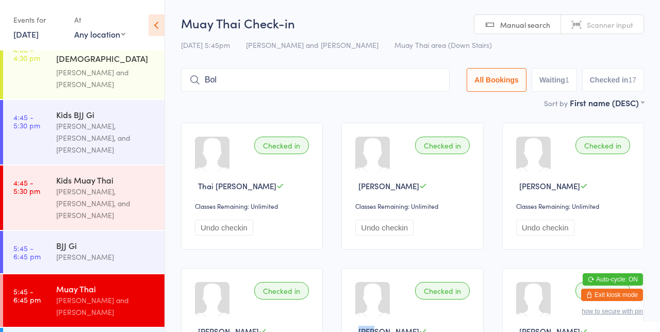
scroll to position [470, 0]
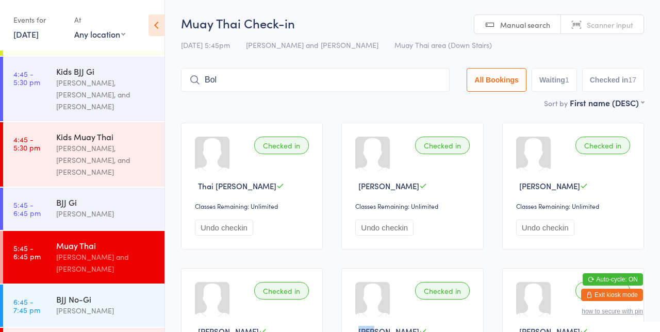
click at [377, 85] on input "Bol" at bounding box center [315, 80] width 269 height 24
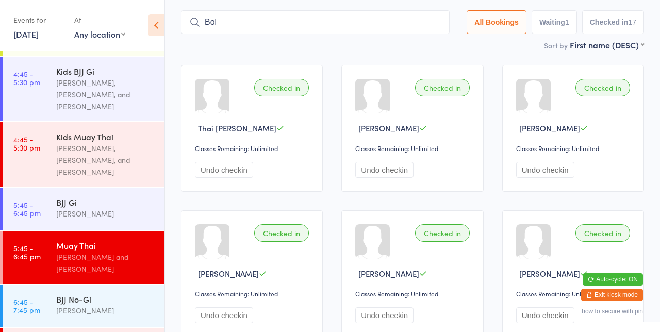
scroll to position [68, 0]
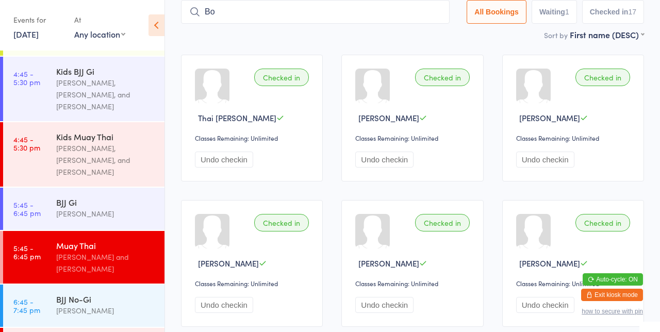
type input "B"
type input "Jordan"
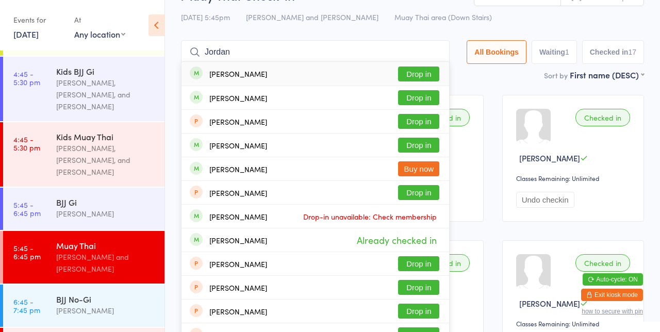
scroll to position [426, 0]
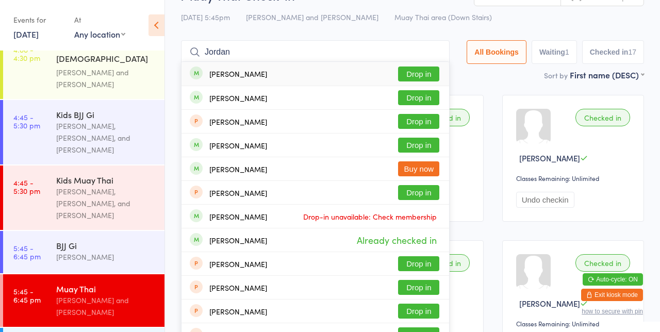
click at [427, 96] on button "Drop in" at bounding box center [418, 97] width 41 height 15
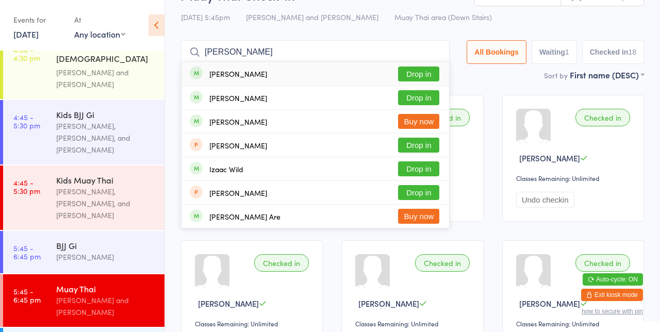
type input "[PERSON_NAME]"
click at [425, 74] on button "Drop in" at bounding box center [418, 74] width 41 height 15
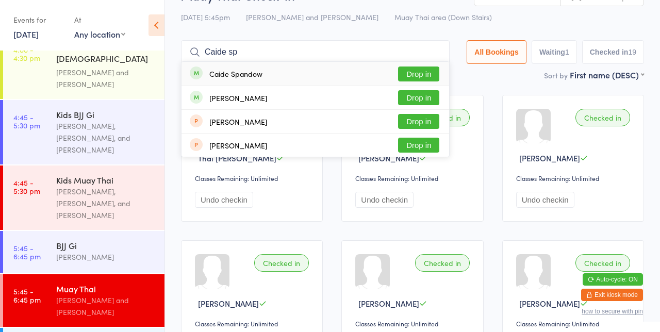
type input "Caide sp"
click at [421, 78] on button "Drop in" at bounding box center [418, 74] width 41 height 15
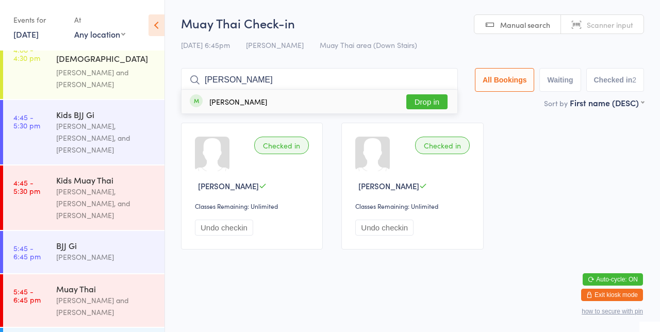
type input "[PERSON_NAME]"
click at [445, 103] on button "Drop in" at bounding box center [426, 101] width 41 height 15
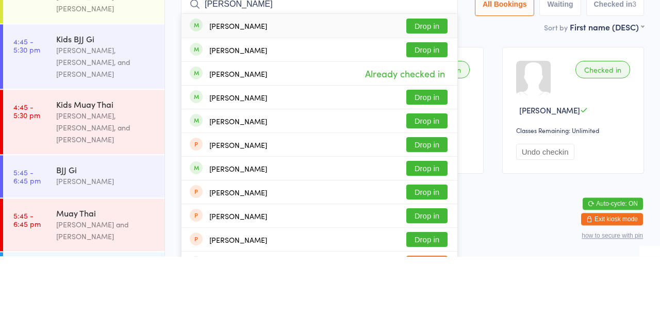
type input "[PERSON_NAME]"
click at [431, 197] on button "Drop in" at bounding box center [426, 196] width 41 height 15
